Goal: Task Accomplishment & Management: Manage account settings

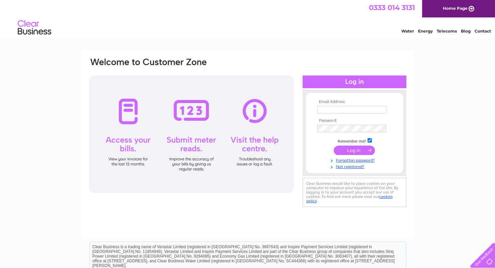
type input "aydin@lazzoni.us"
click at [355, 150] on input "submit" at bounding box center [354, 149] width 41 height 9
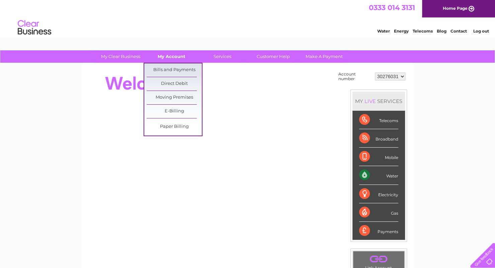
click at [167, 55] on link "My Account" at bounding box center [171, 56] width 55 height 12
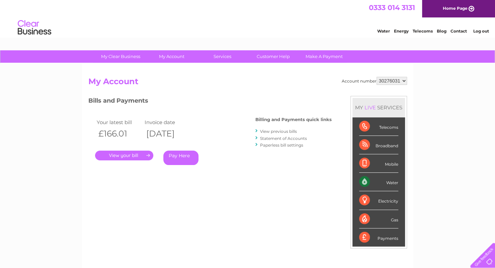
click at [276, 138] on link "Statement of Accounts" at bounding box center [283, 138] width 47 height 5
